Goal: Information Seeking & Learning: Get advice/opinions

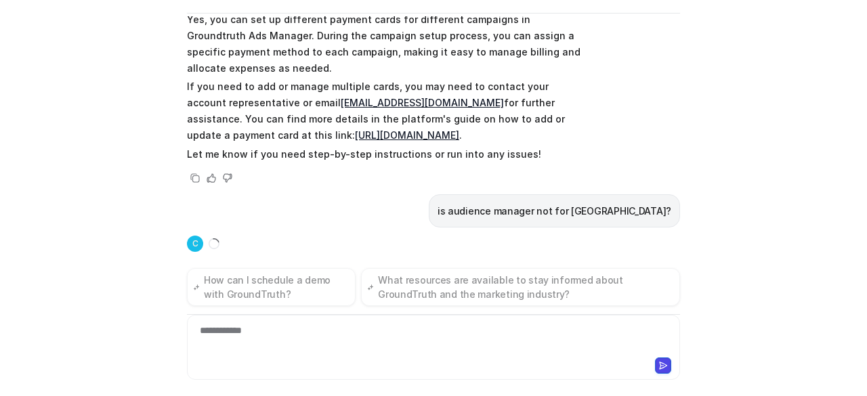
scroll to position [104, 0]
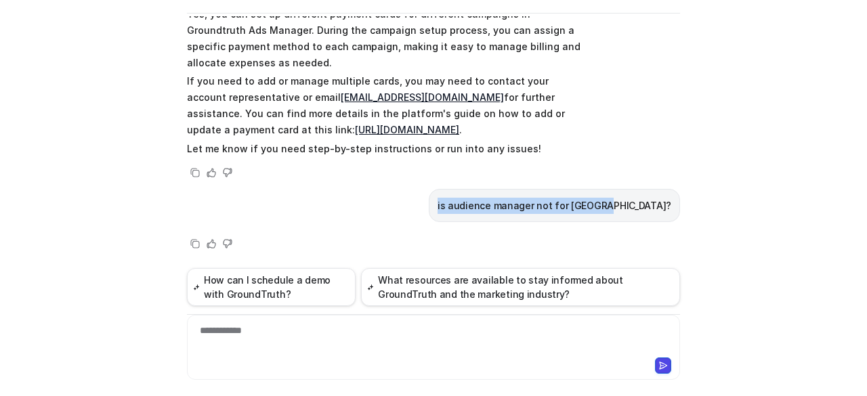
drag, startPoint x: 505, startPoint y: 202, endPoint x: 680, endPoint y: 207, distance: 174.7
click at [680, 207] on div "C Custom Knowledge Powered by eesel Reset Chat can i setup card for different c…" at bounding box center [433, 156] width 515 height 380
copy p "is audience manager not for [GEOGRAPHIC_DATA]?"
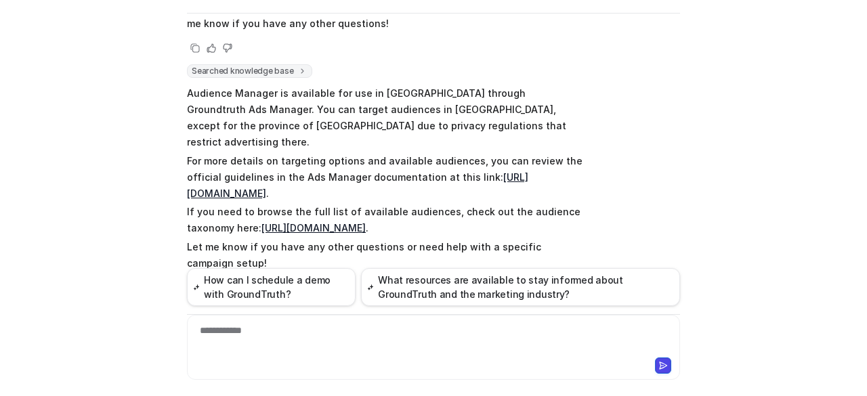
scroll to position [280, 0]
click at [293, 173] on link "[URL][DOMAIN_NAME]" at bounding box center [357, 187] width 341 height 28
click at [260, 350] on div at bounding box center [433, 339] width 487 height 31
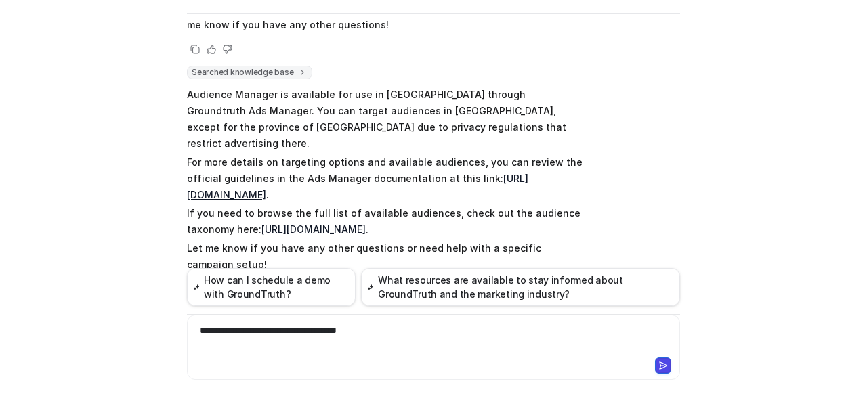
click at [661, 368] on icon at bounding box center [662, 365] width 9 height 9
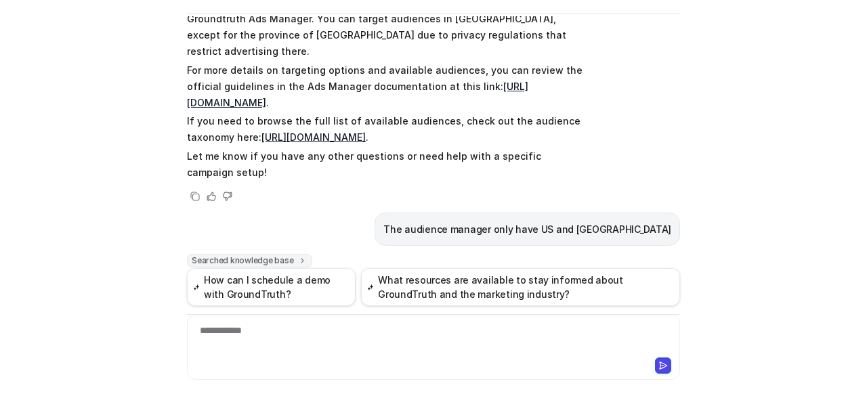
scroll to position [536, 0]
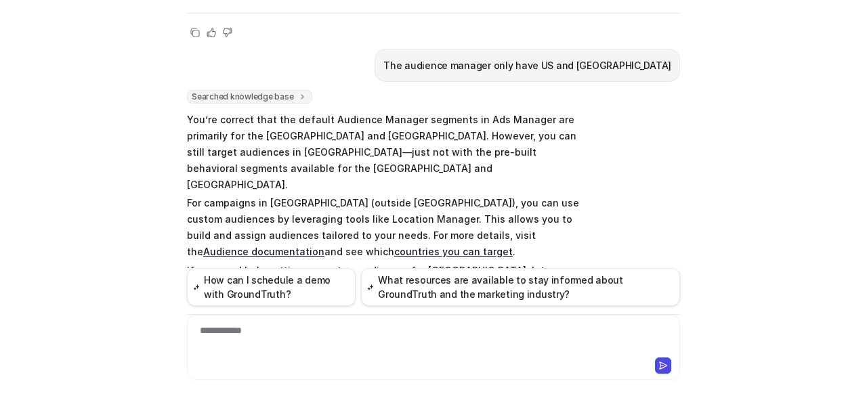
click at [225, 340] on div "**********" at bounding box center [433, 339] width 487 height 31
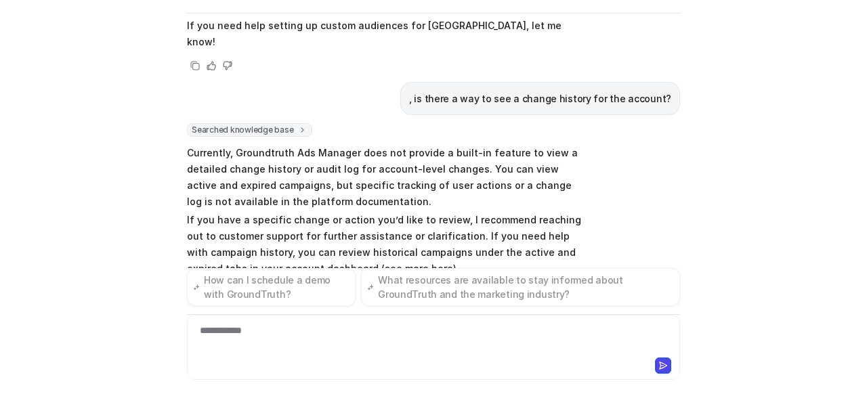
scroll to position [798, 0]
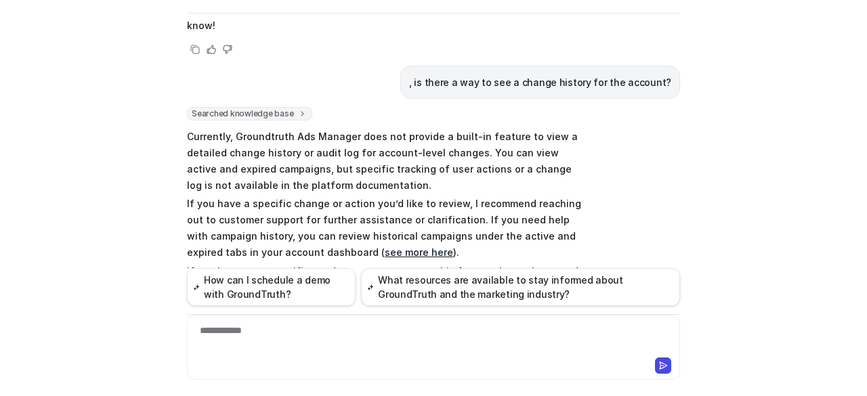
click at [385, 246] on link "see more here" at bounding box center [419, 252] width 68 height 12
click at [279, 335] on div "**********" at bounding box center [433, 339] width 487 height 31
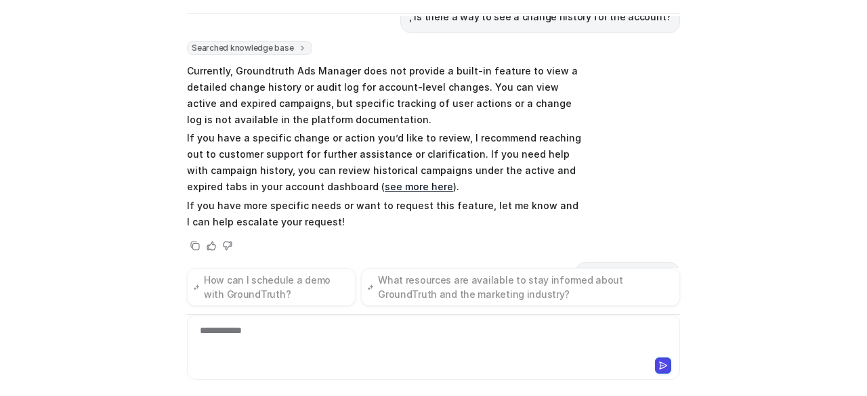
scroll to position [885, 0]
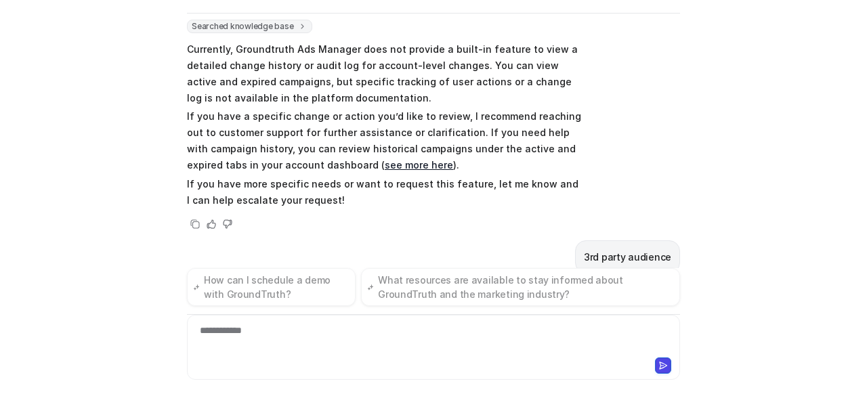
drag, startPoint x: 585, startPoint y: 191, endPoint x: 672, endPoint y: 181, distance: 87.9
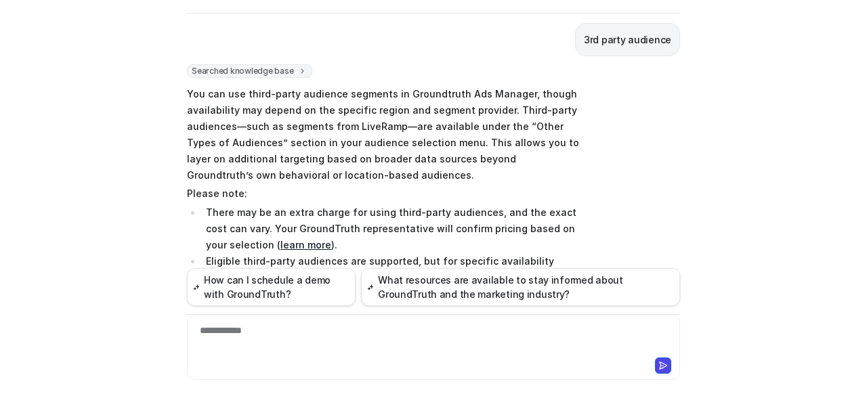
scroll to position [1040, 0]
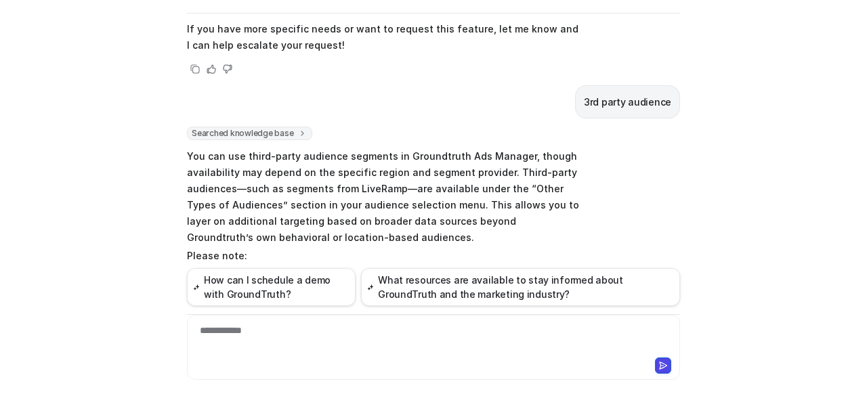
click at [283, 301] on link "learn more" at bounding box center [305, 307] width 51 height 12
click at [274, 338] on div "**********" at bounding box center [433, 339] width 487 height 31
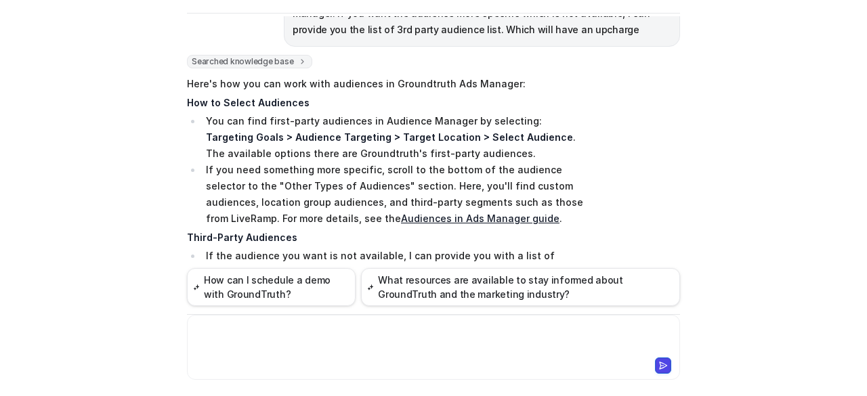
scroll to position [1639, 0]
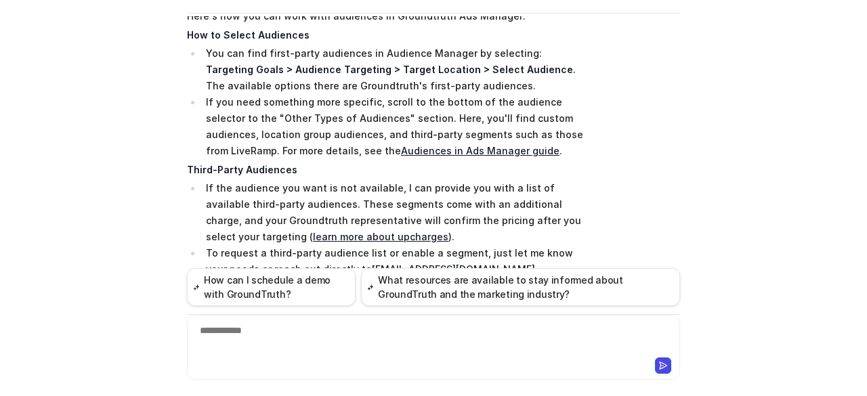
click at [313, 231] on link "learn more about upcharges" at bounding box center [380, 237] width 135 height 12
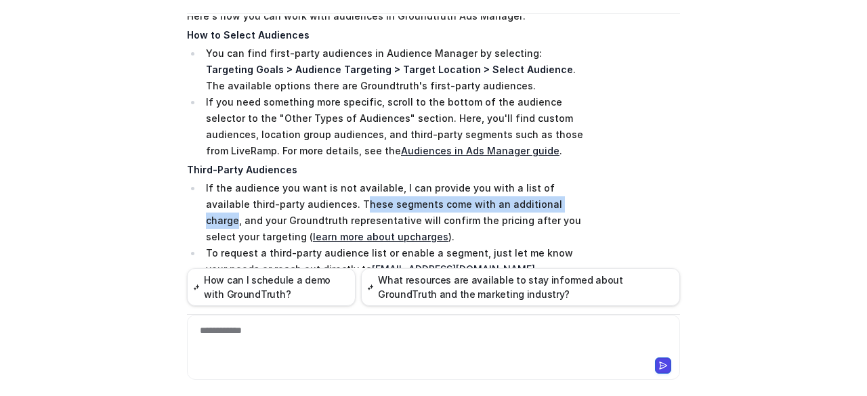
drag, startPoint x: 309, startPoint y: 121, endPoint x: 523, endPoint y: 126, distance: 214.7
click at [523, 180] on li "If the audience you want is not available, I can provide you with a list of ava…" at bounding box center [392, 212] width 381 height 65
copy li "hese segments come with an additional charge"
click at [325, 180] on li "If the audience you want is not available, I can provide you with a list of ava…" at bounding box center [392, 212] width 381 height 65
drag, startPoint x: 306, startPoint y: 118, endPoint x: 523, endPoint y: 121, distance: 216.7
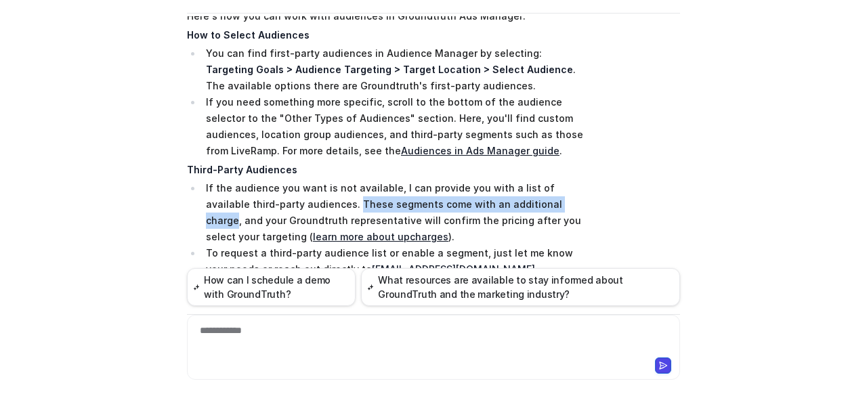
click at [523, 180] on li "If the audience you want is not available, I can provide you with a list of ava…" at bounding box center [392, 212] width 381 height 65
copy li "These segments come with an additional charge"
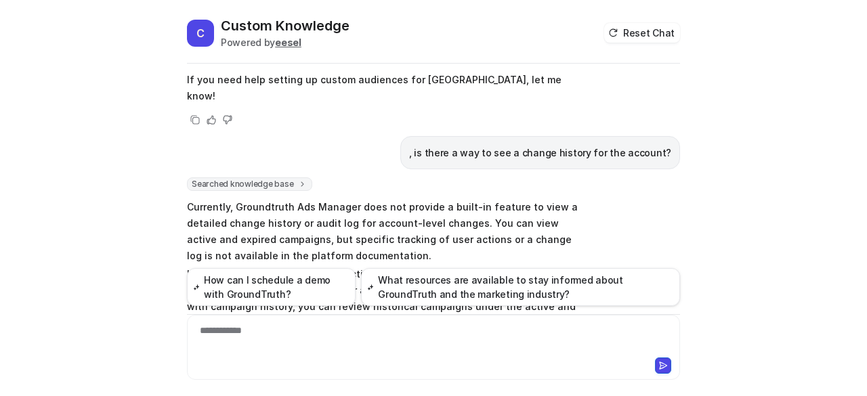
scroll to position [759, 0]
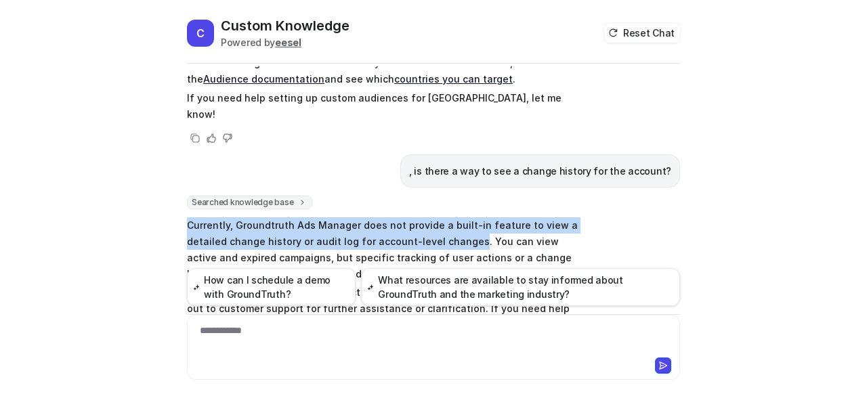
drag, startPoint x: 463, startPoint y: 174, endPoint x: 181, endPoint y: 154, distance: 283.1
click at [181, 154] on div "C Custom Knowledge Powered by eesel Reset Chat is audience manager not for cana…" at bounding box center [433, 206] width 515 height 380
copy p "Currently, Groundtruth Ads Manager does not provide a built-in feature to view …"
